Goal: Complete application form

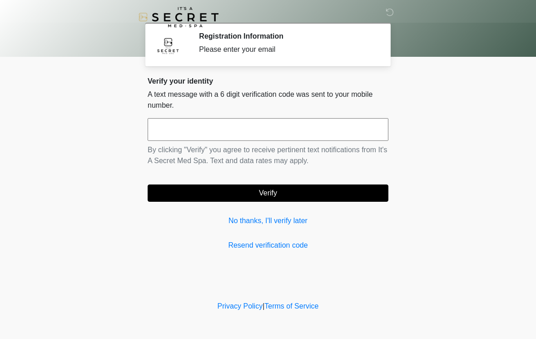
click at [347, 134] on input "text" at bounding box center [268, 129] width 241 height 23
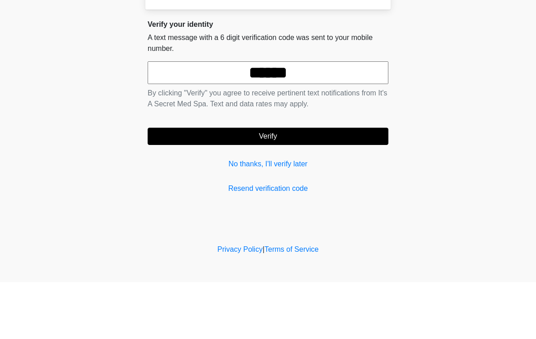
type input "******"
click at [300, 184] on button "Verify" at bounding box center [268, 192] width 241 height 17
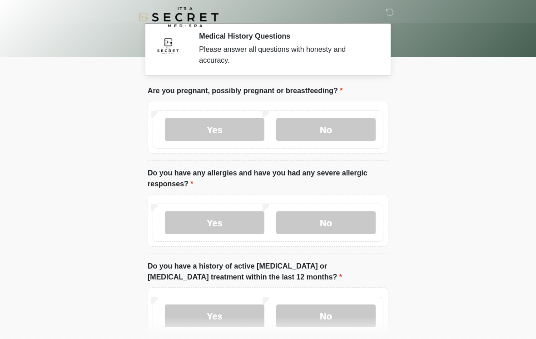
click at [334, 134] on label "No" at bounding box center [325, 129] width 99 height 23
click at [339, 222] on label "No" at bounding box center [325, 222] width 99 height 23
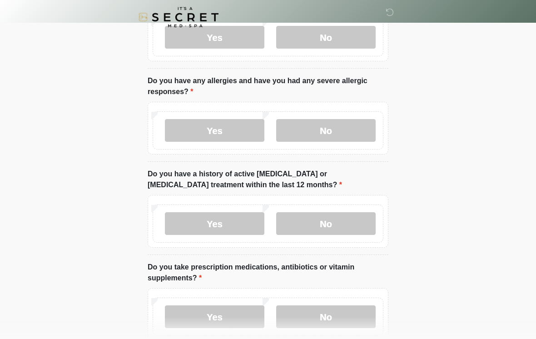
scroll to position [107, 0]
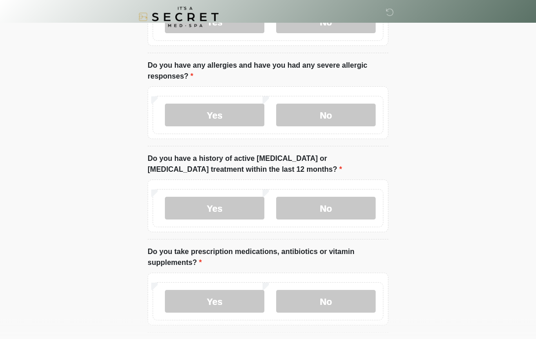
click at [347, 204] on label "No" at bounding box center [325, 208] width 99 height 23
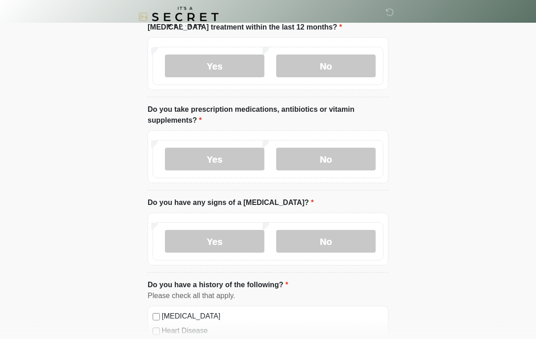
scroll to position [252, 0]
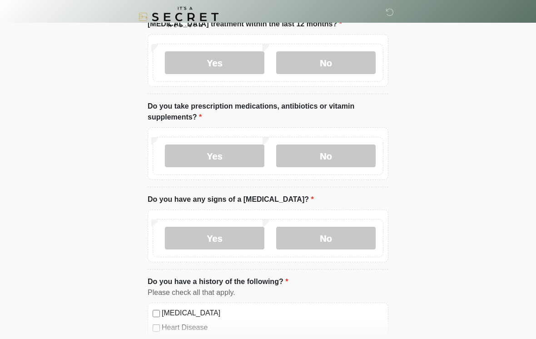
click at [356, 149] on label "No" at bounding box center [325, 156] width 99 height 23
click at [233, 152] on label "Yes" at bounding box center [214, 155] width 99 height 23
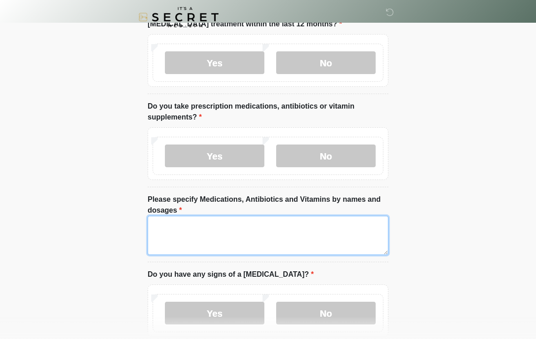
click at [256, 223] on textarea "Please specify Medications, Antibiotics and Vitamins by names and dosages" at bounding box center [268, 235] width 241 height 39
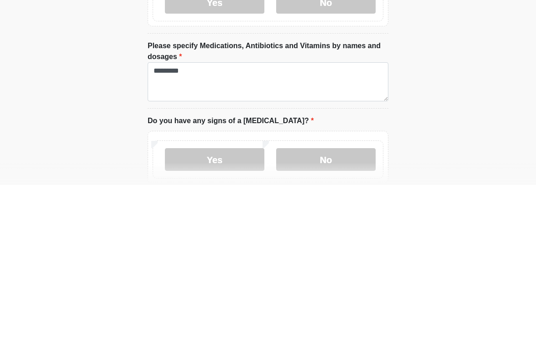
scroll to position [407, 0]
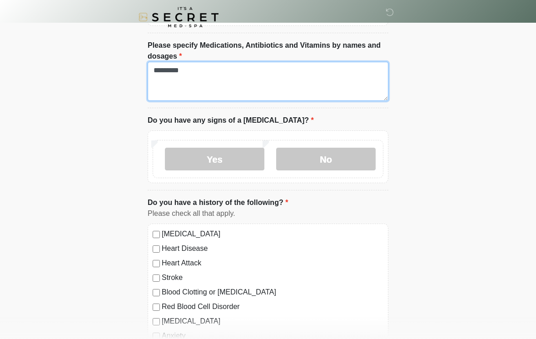
type textarea "*********"
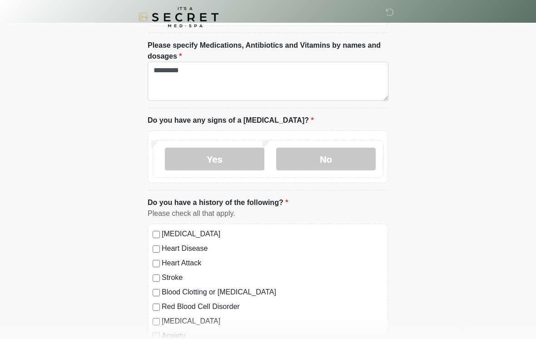
click at [338, 163] on label "No" at bounding box center [325, 159] width 99 height 23
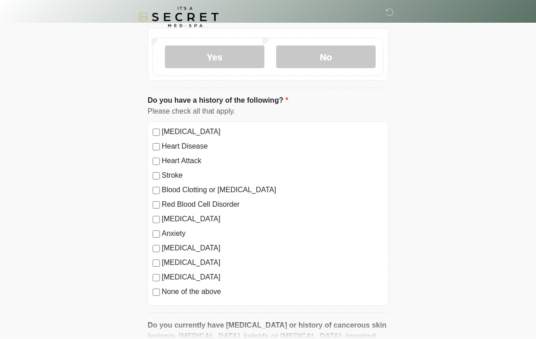
scroll to position [509, 0]
click at [208, 292] on label "None of the above" at bounding box center [273, 291] width 222 height 11
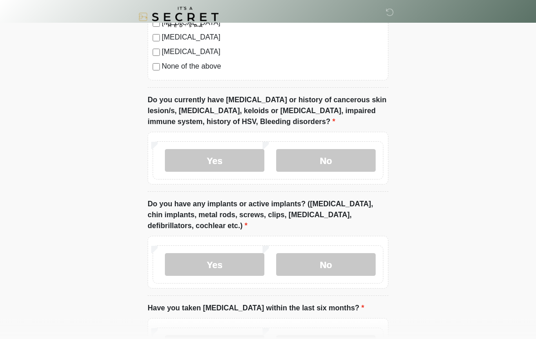
scroll to position [734, 0]
click at [347, 166] on label "No" at bounding box center [325, 160] width 99 height 23
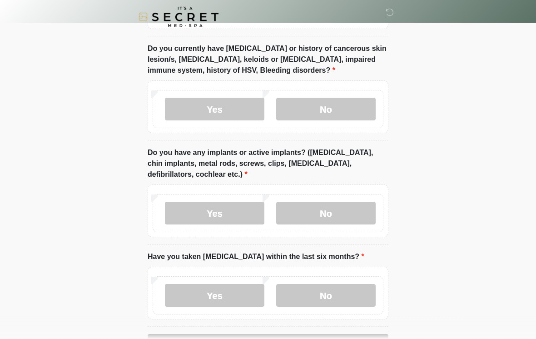
scroll to position [831, 0]
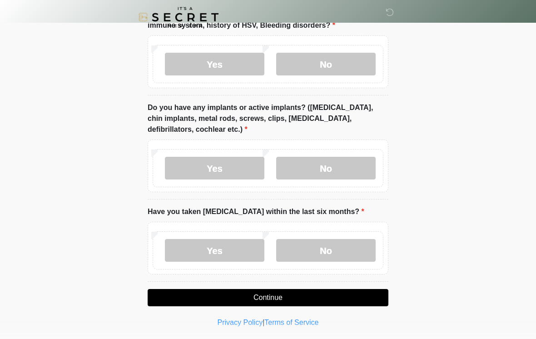
click at [351, 170] on label "No" at bounding box center [325, 168] width 99 height 23
click at [338, 252] on label "No" at bounding box center [325, 250] width 99 height 23
click at [313, 297] on button "Continue" at bounding box center [268, 297] width 241 height 17
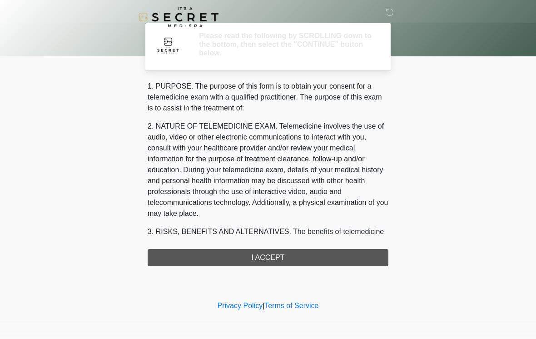
scroll to position [0, 0]
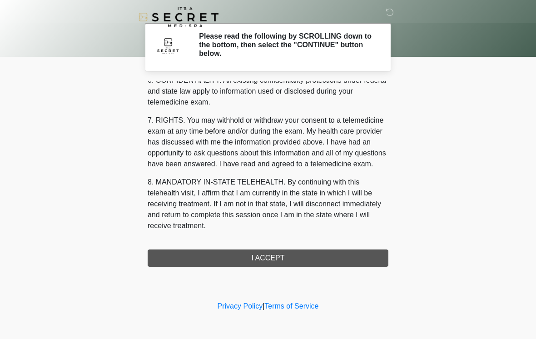
click at [287, 257] on button "I ACCEPT" at bounding box center [268, 257] width 241 height 17
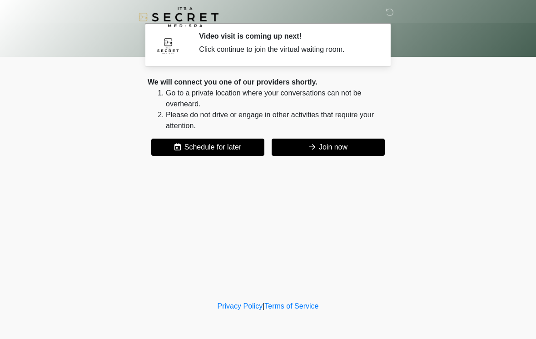
click at [362, 136] on div "We will connect you one of our providers shortly. Go to a private location wher…" at bounding box center [268, 116] width 241 height 79
click at [350, 144] on button "Join now" at bounding box center [328, 147] width 113 height 17
